Goal: Transaction & Acquisition: Purchase product/service

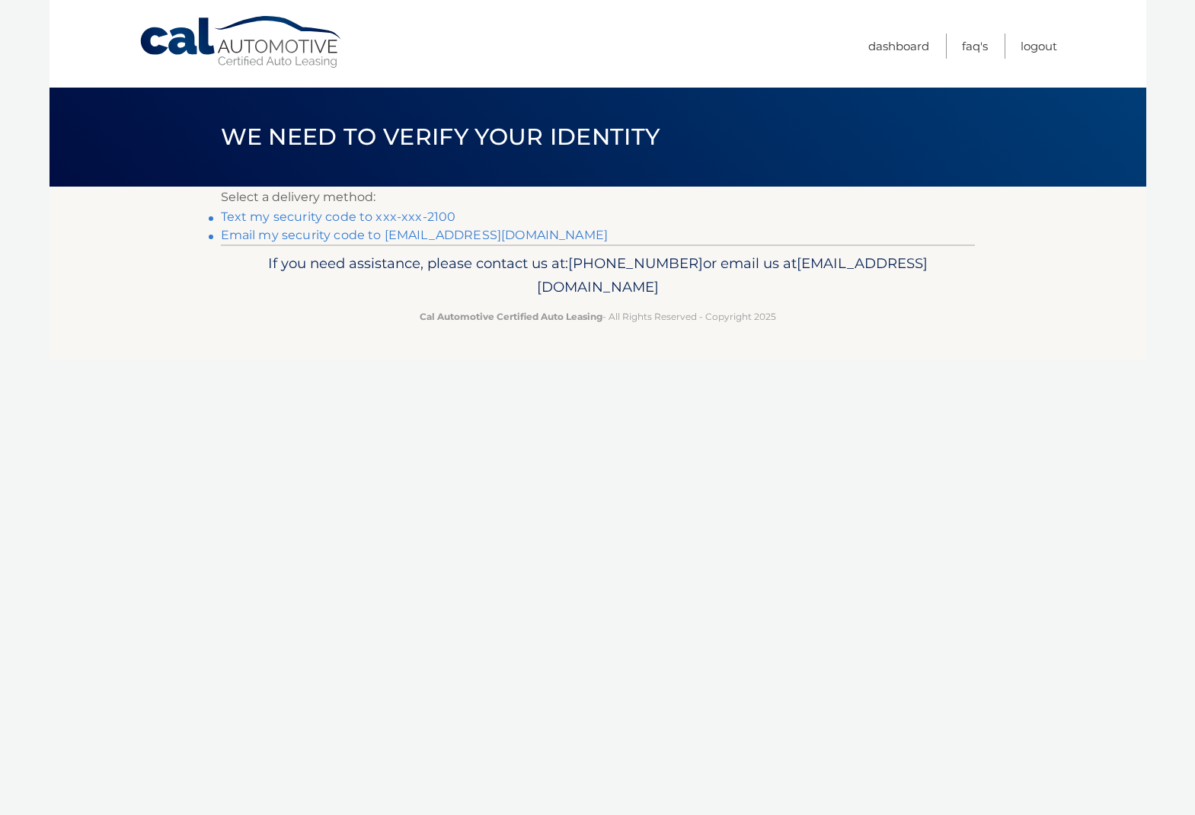
click at [422, 237] on link "Email my security code to c*********@verizon.net" at bounding box center [415, 235] width 388 height 14
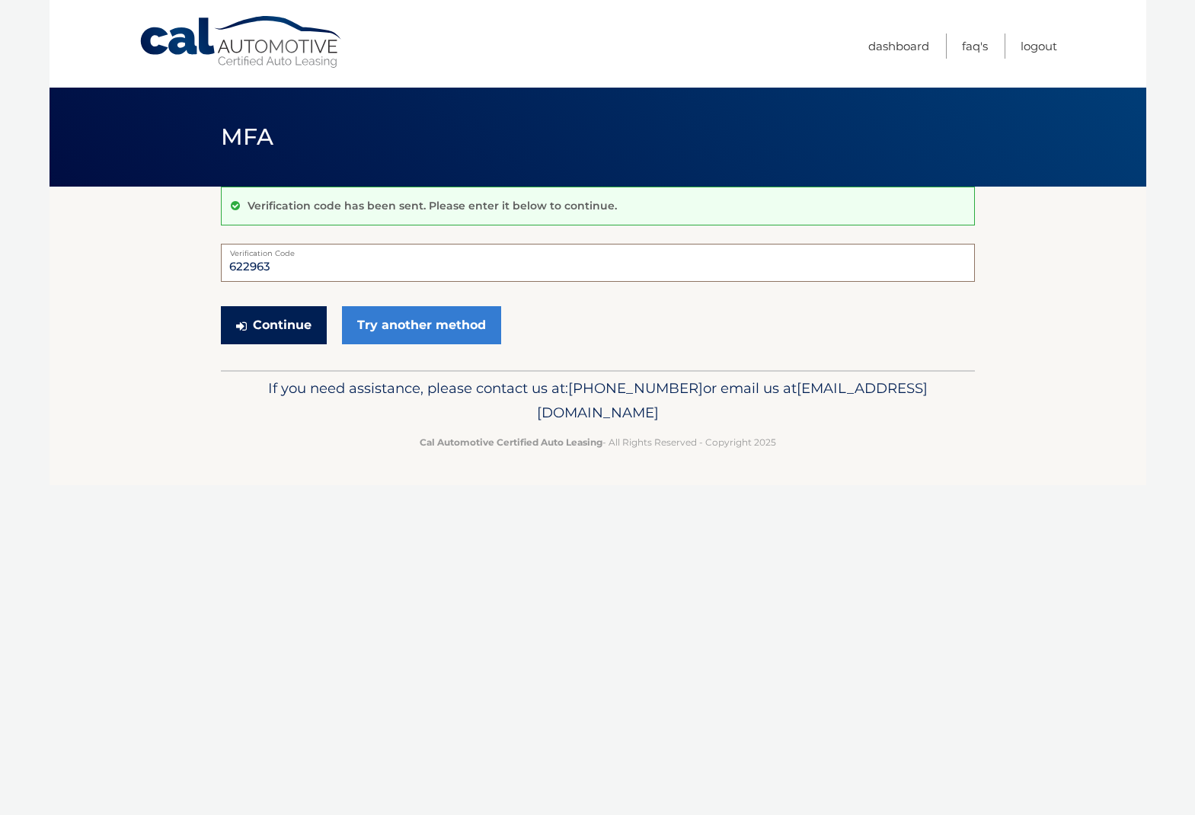
type input "622963"
click at [278, 324] on button "Continue" at bounding box center [274, 325] width 106 height 38
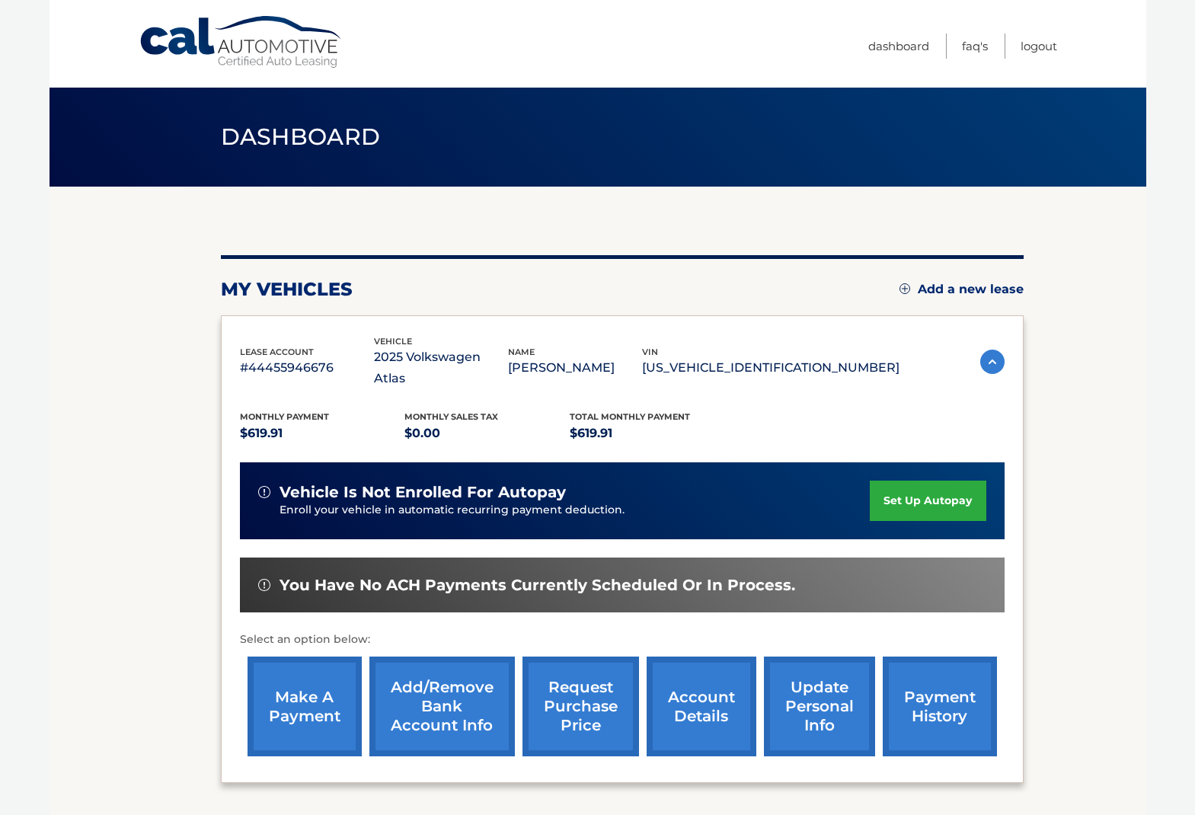
click at [297, 673] on link "make a payment" at bounding box center [305, 707] width 114 height 100
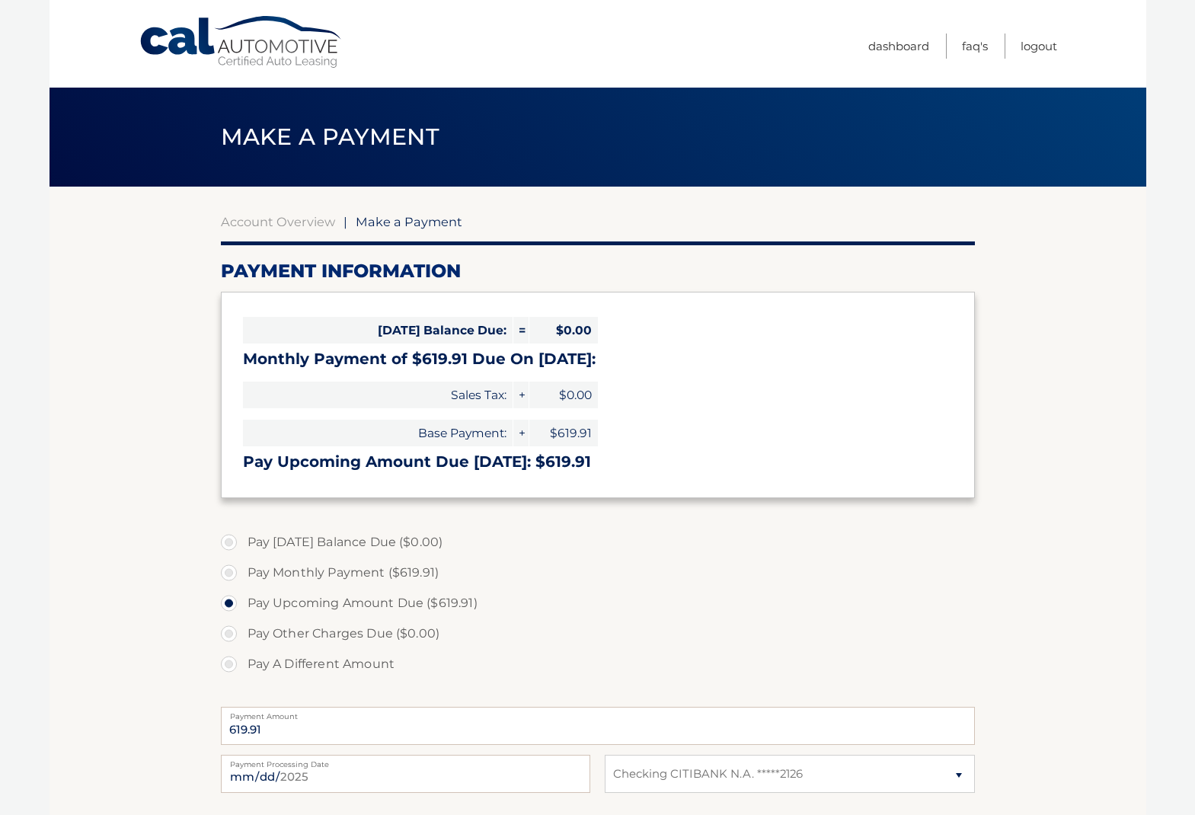
select select "ZTk3YjhjZTYtOTVmYi00YmFlLWFiMTEtZGJlZmExMjAxZWRh"
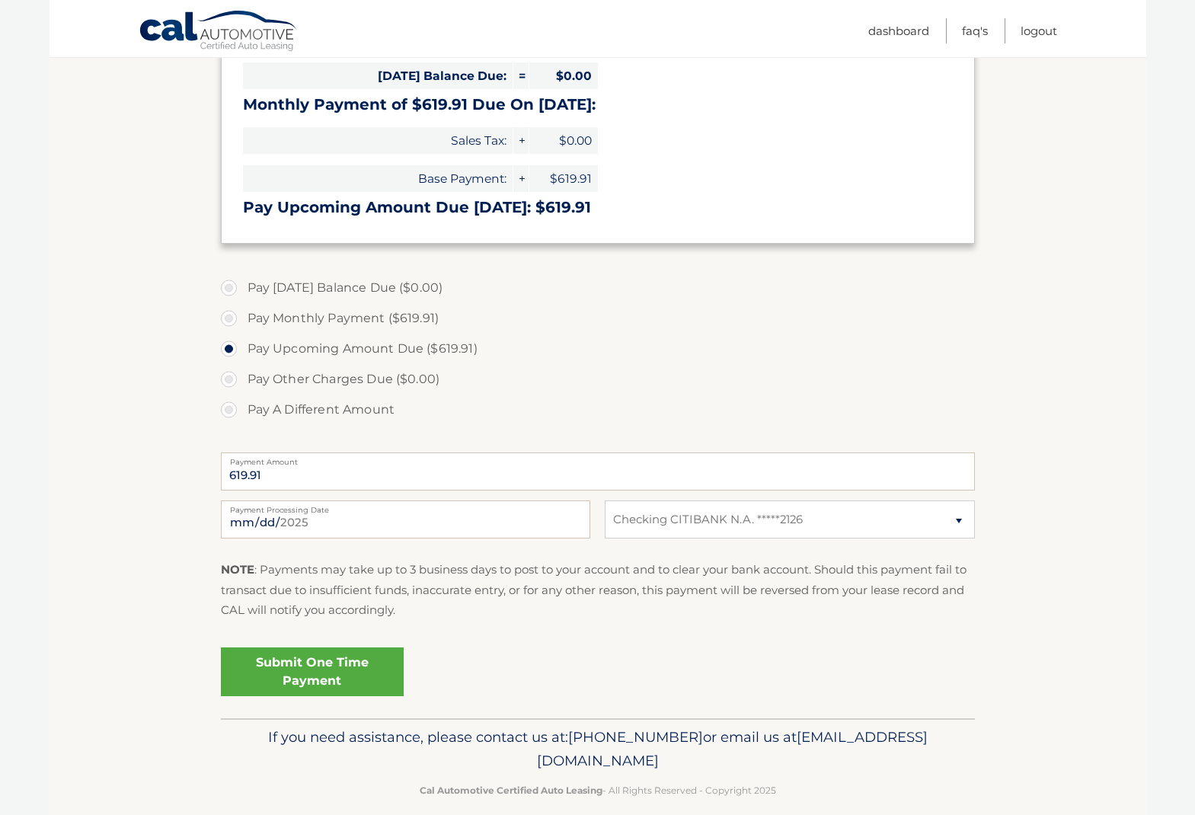
scroll to position [253, 0]
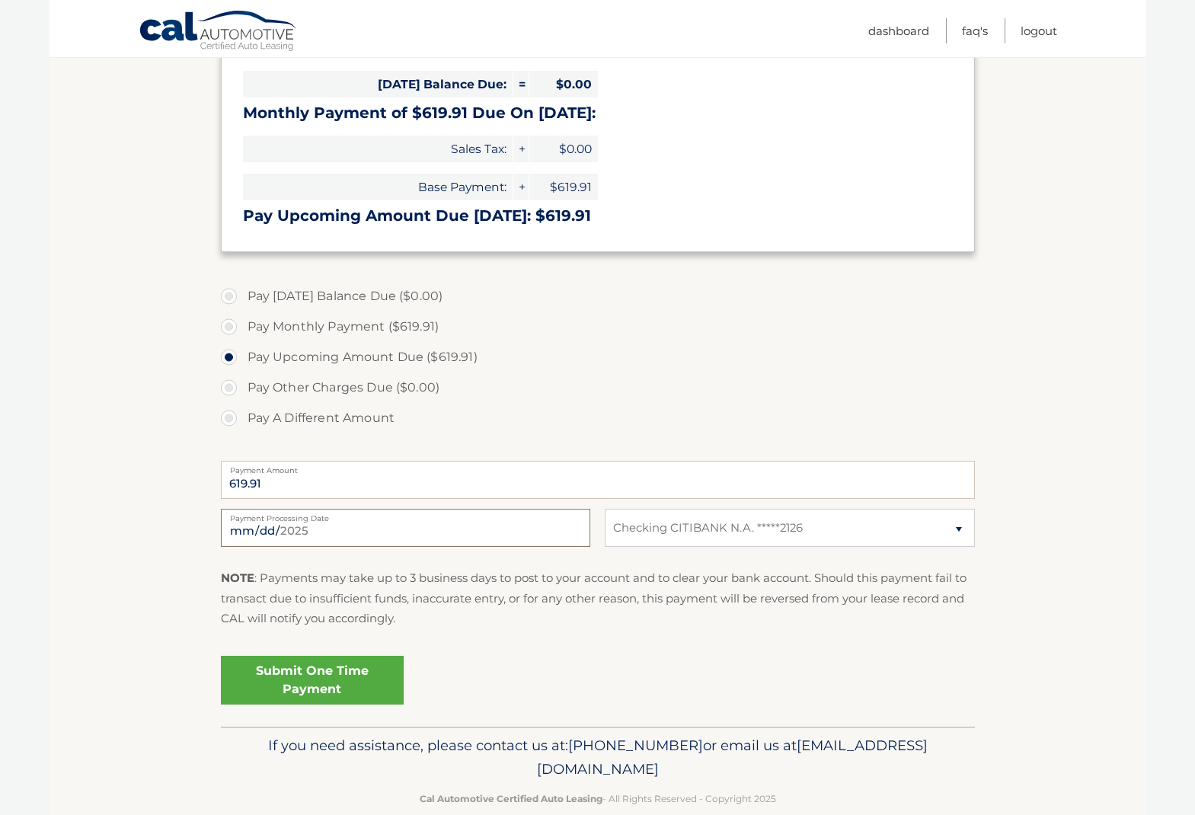
click at [372, 522] on div "2025-09-18 Payment Processing Date" at bounding box center [405, 528] width 369 height 38
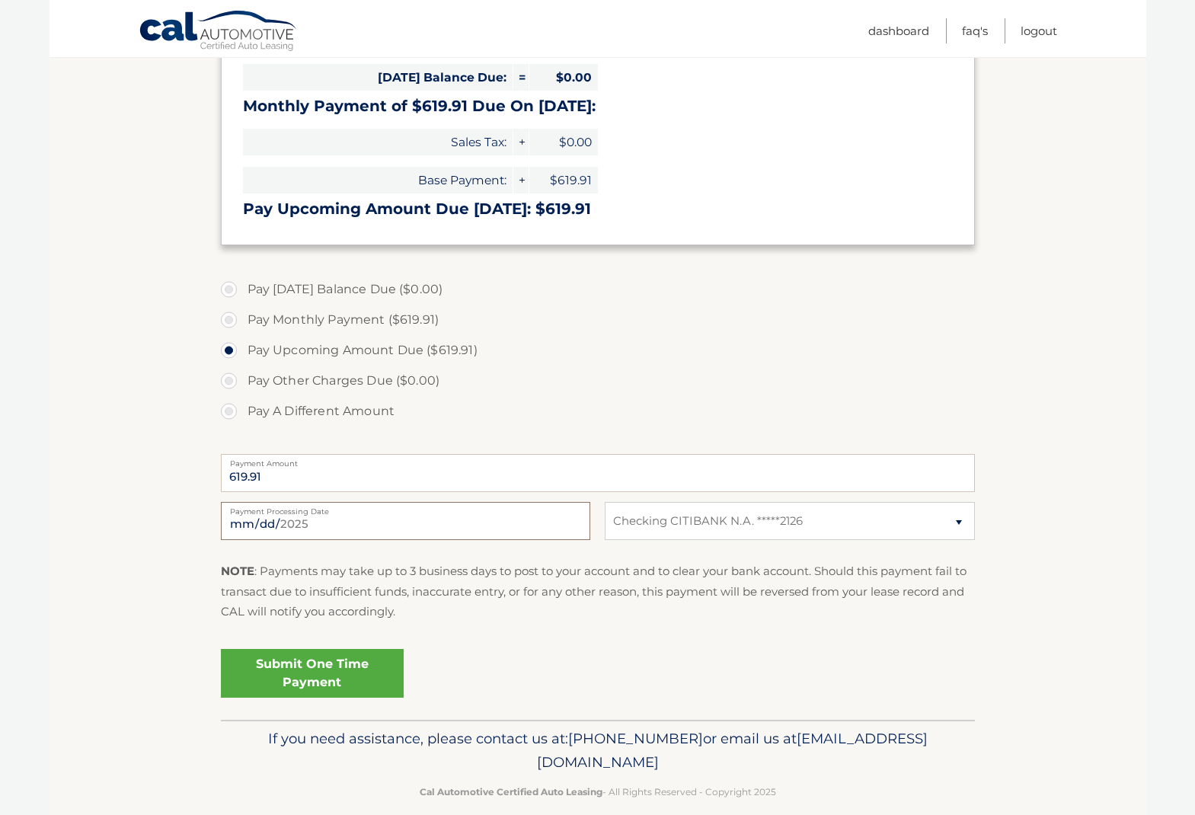
click at [315, 527] on input "2025-09-18" at bounding box center [405, 521] width 369 height 38
type input "2025-09-22"
click at [279, 665] on link "Submit One Time Payment" at bounding box center [312, 673] width 183 height 49
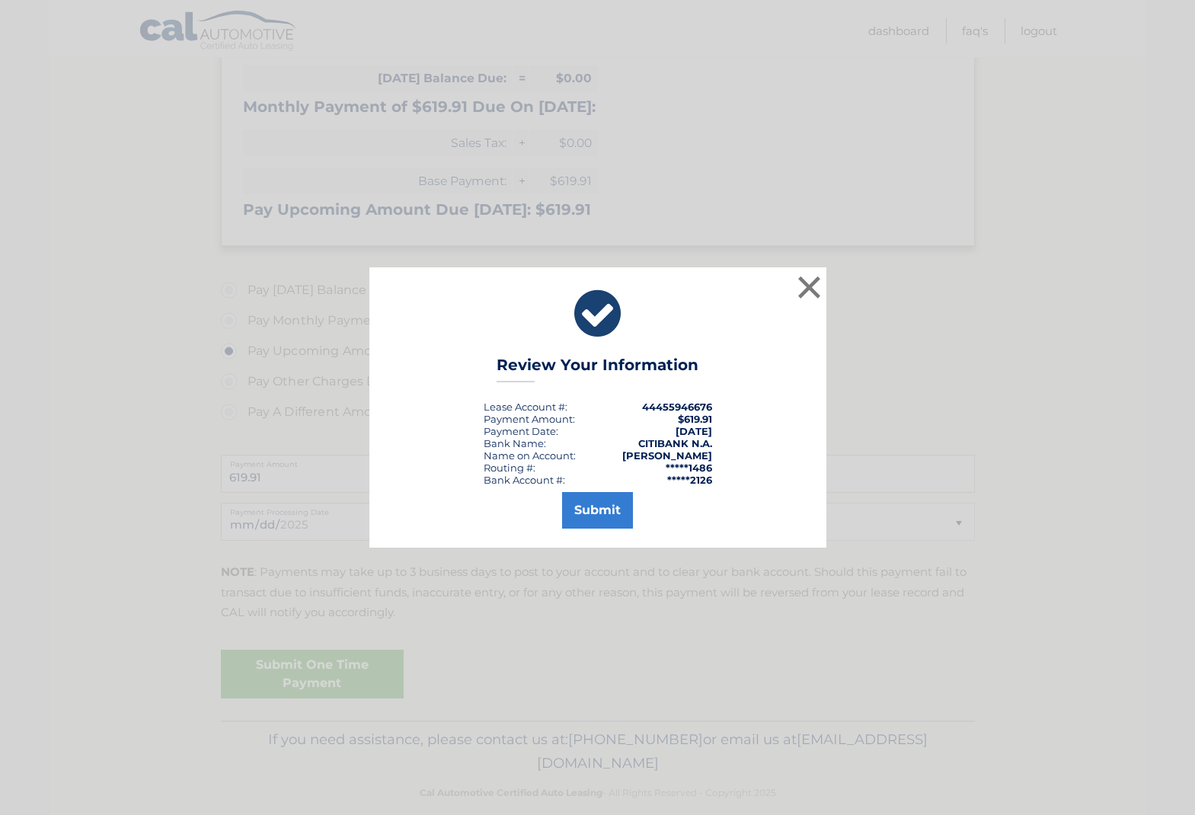
click at [596, 510] on button "Submit" at bounding box center [597, 510] width 71 height 37
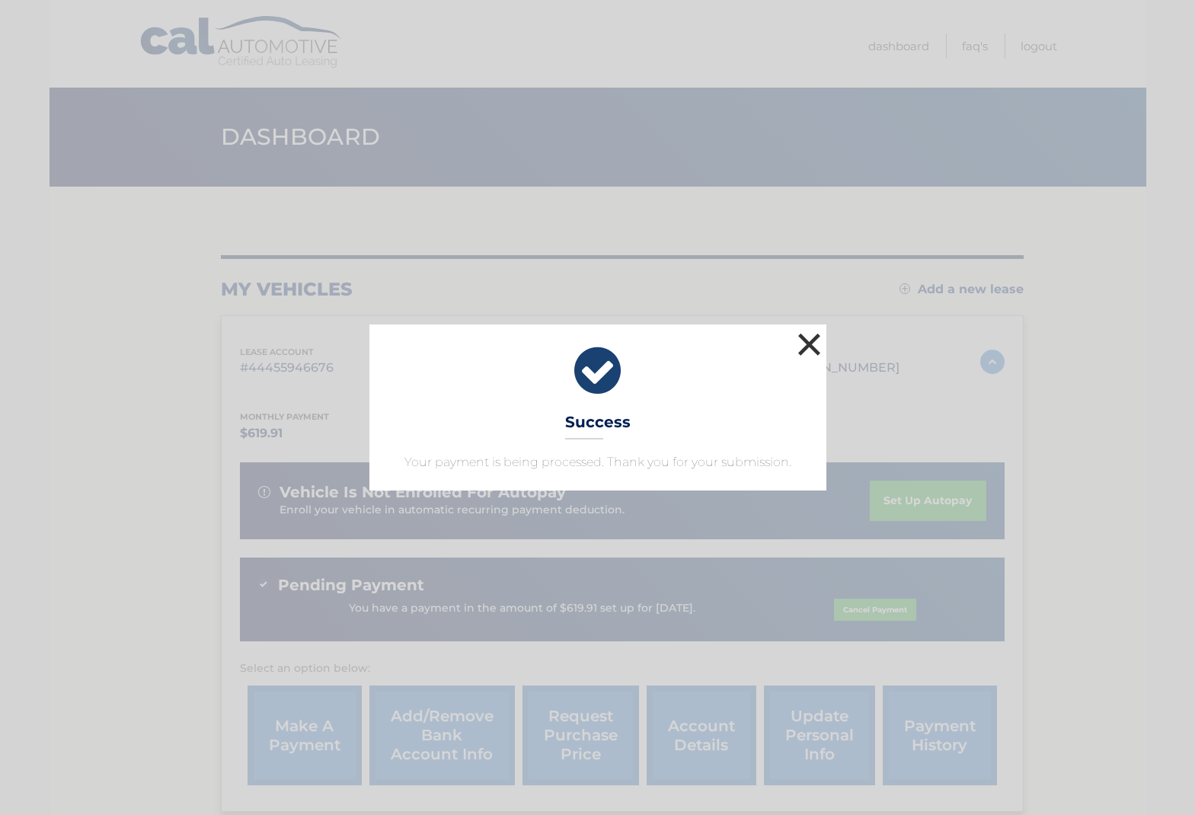
click at [809, 335] on button "×" at bounding box center [809, 344] width 30 height 30
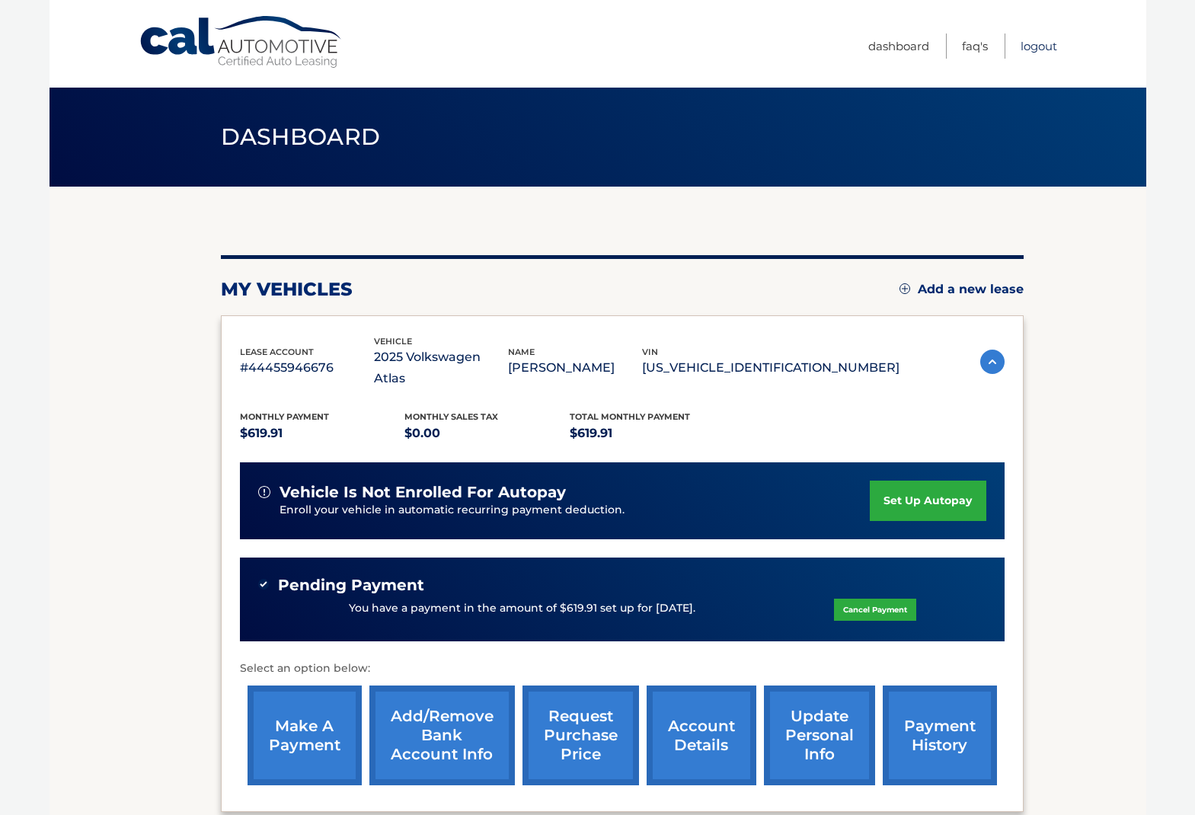
click at [1031, 48] on link "Logout" at bounding box center [1039, 46] width 37 height 25
